Goal: Information Seeking & Learning: Learn about a topic

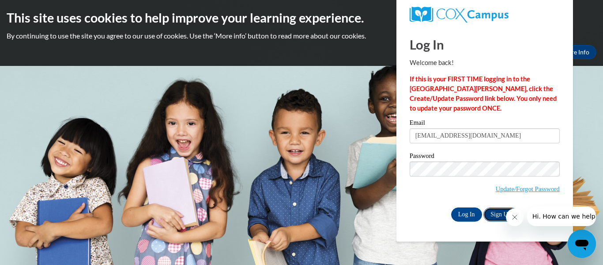
click at [492, 212] on link "Sign Up" at bounding box center [501, 214] width 34 height 14
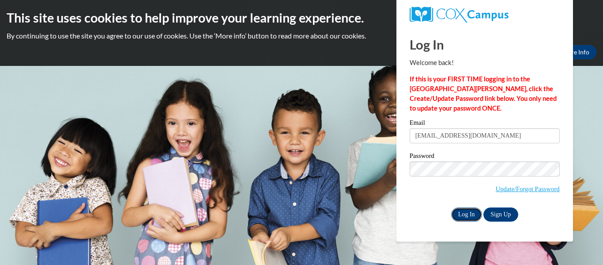
click at [461, 214] on input "Log In" at bounding box center [466, 214] width 31 height 14
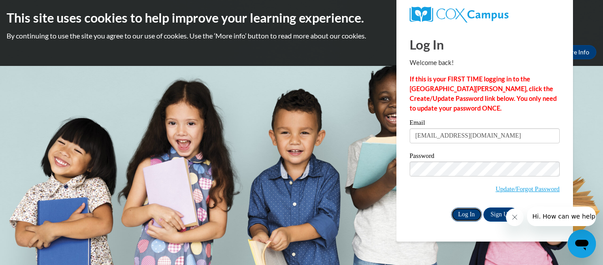
click at [461, 214] on input "Log In" at bounding box center [466, 214] width 31 height 14
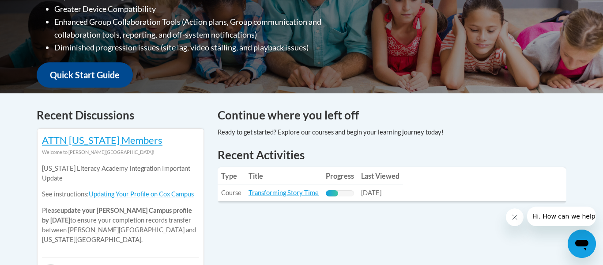
scroll to position [300, 0]
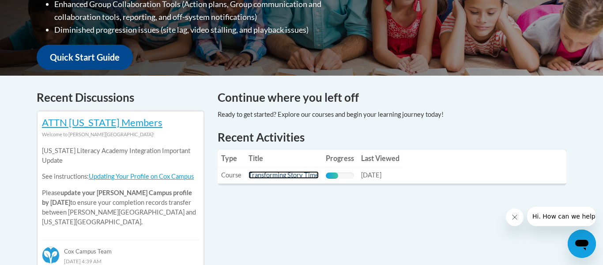
click at [263, 177] on link "Transforming Story Time" at bounding box center [284, 175] width 70 height 8
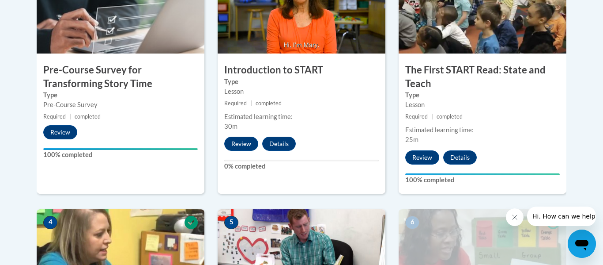
scroll to position [318, 0]
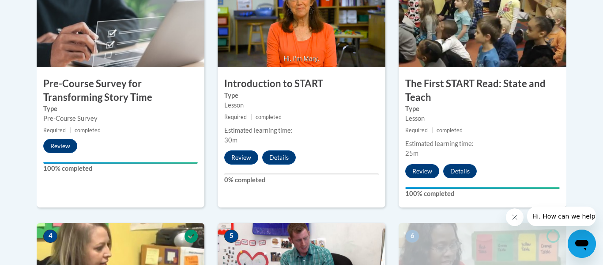
click at [236, 168] on div "2 Introduction to START Type Lesson Required | completed Estimated learning tim…" at bounding box center [302, 93] width 168 height 228
click at [232, 184] on label "0% completed" at bounding box center [301, 180] width 155 height 10
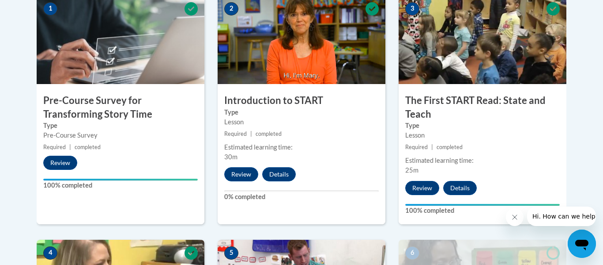
scroll to position [300, 0]
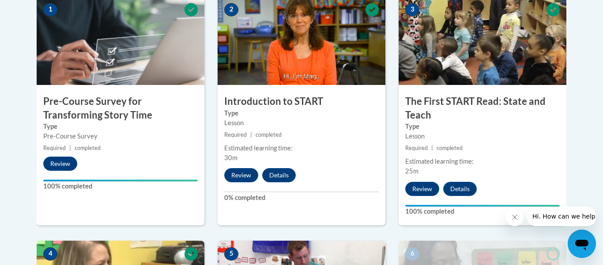
click at [282, 63] on img at bounding box center [302, 40] width 168 height 88
click at [242, 102] on h3 "Introduction to START" at bounding box center [302, 102] width 168 height 14
click at [277, 174] on button "Details" at bounding box center [279, 175] width 34 height 14
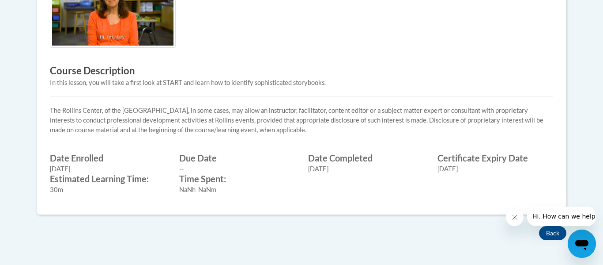
click at [148, 129] on p "The Rollins Center, of the [GEOGRAPHIC_DATA], in some cases, may allow an instr…" at bounding box center [302, 120] width 504 height 29
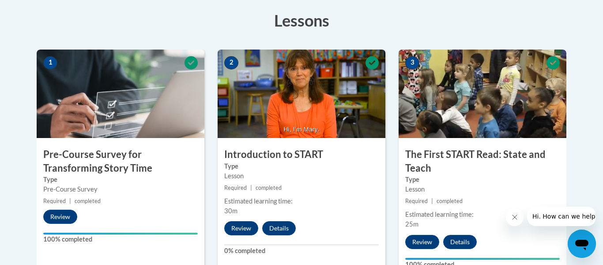
scroll to position [298, 0]
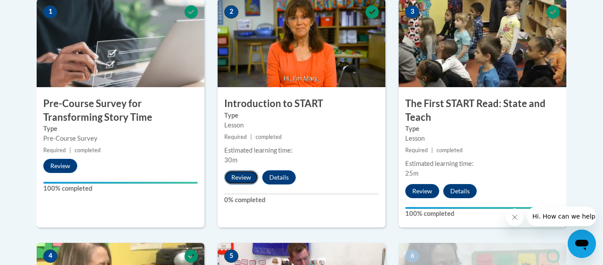
click at [251, 183] on button "Review" at bounding box center [241, 177] width 34 height 14
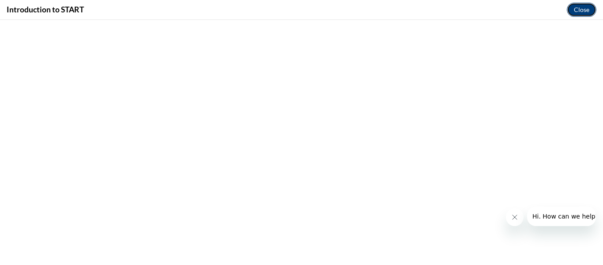
click at [582, 5] on button "Close" at bounding box center [582, 10] width 30 height 14
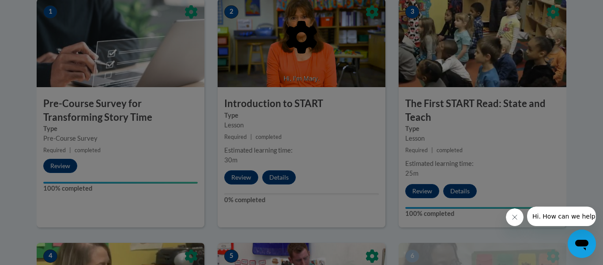
click at [250, 156] on div at bounding box center [302, 83] width 530 height 168
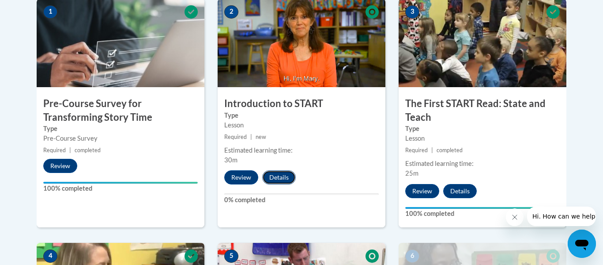
click at [272, 173] on button "Details" at bounding box center [279, 177] width 34 height 14
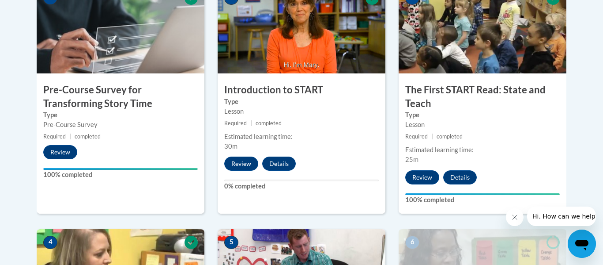
scroll to position [314, 0]
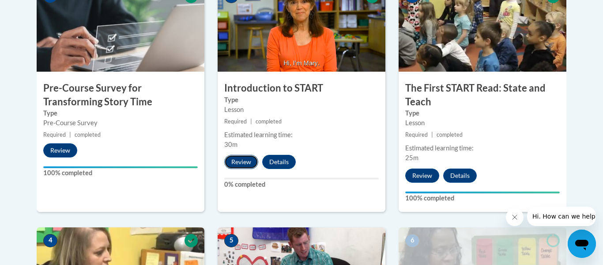
click at [240, 155] on button "Review" at bounding box center [241, 162] width 34 height 14
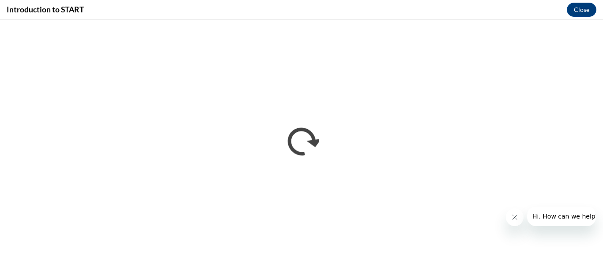
scroll to position [0, 0]
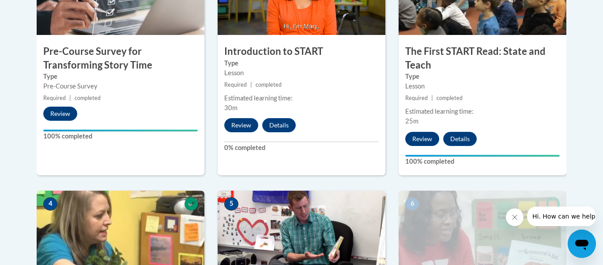
scroll to position [389, 0]
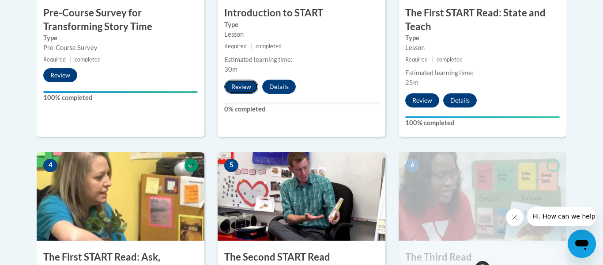
click at [233, 86] on button "Review" at bounding box center [241, 87] width 34 height 14
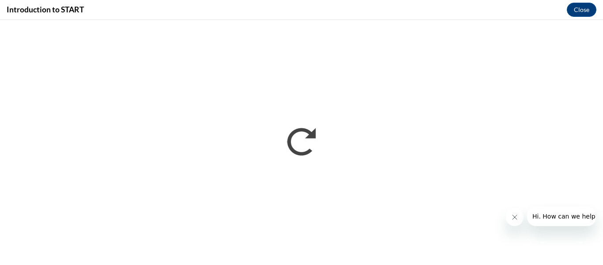
scroll to position [0, 0]
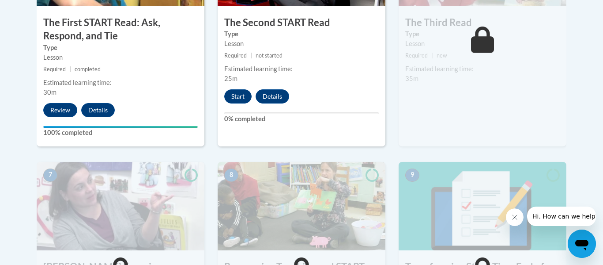
scroll to position [618, 0]
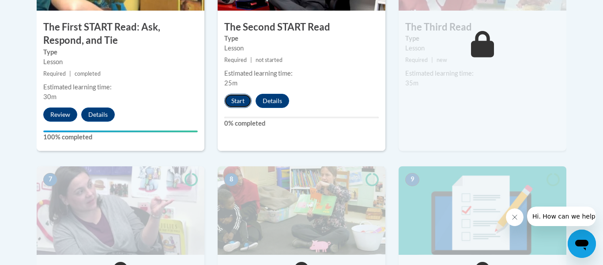
click at [232, 100] on button "Start" at bounding box center [237, 101] width 27 height 14
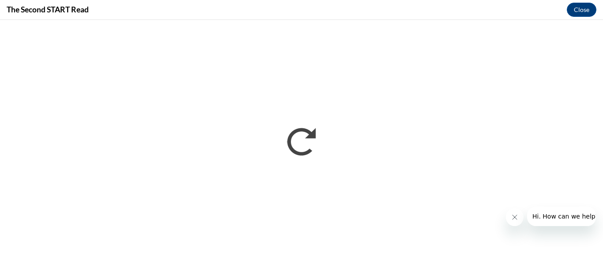
scroll to position [0, 0]
click at [515, 214] on icon "Close message from company" at bounding box center [515, 216] width 7 height 7
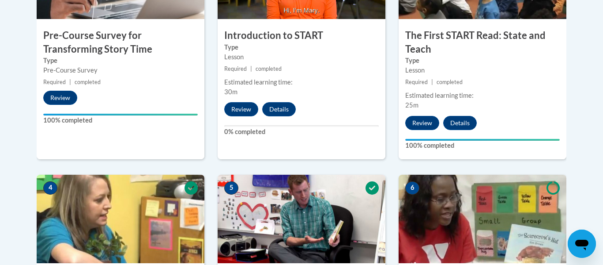
scroll to position [349, 0]
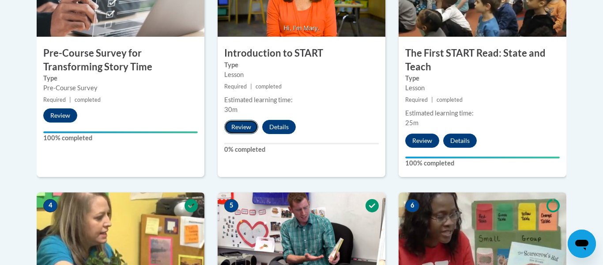
click at [232, 125] on button "Review" at bounding box center [241, 127] width 34 height 14
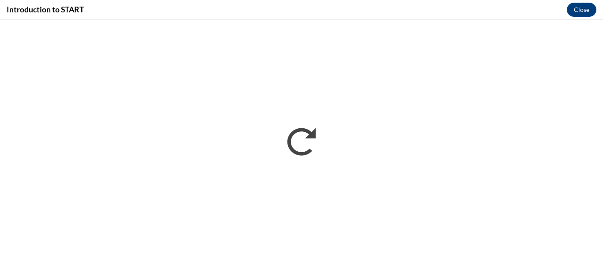
scroll to position [0, 0]
click at [603, 9] on div "Introduction to START Close" at bounding box center [301, 10] width 603 height 20
click at [577, 5] on button "Close" at bounding box center [582, 10] width 30 height 14
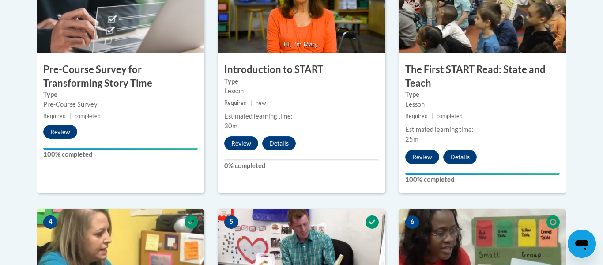
scroll to position [331, 0]
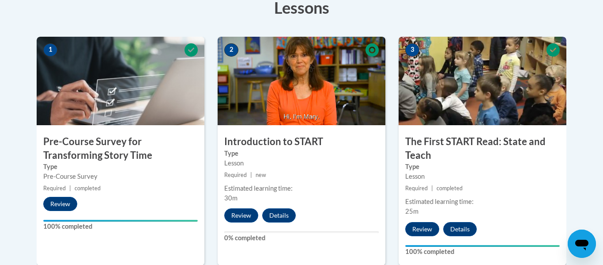
scroll to position [278, 0]
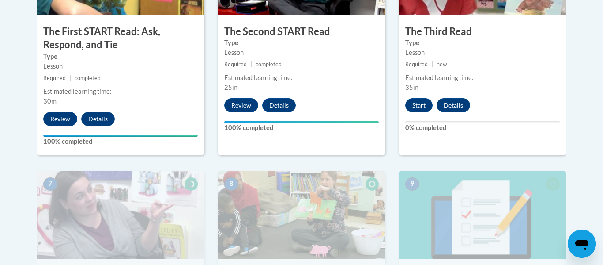
scroll to position [614, 0]
